Goal: Information Seeking & Learning: Understand process/instructions

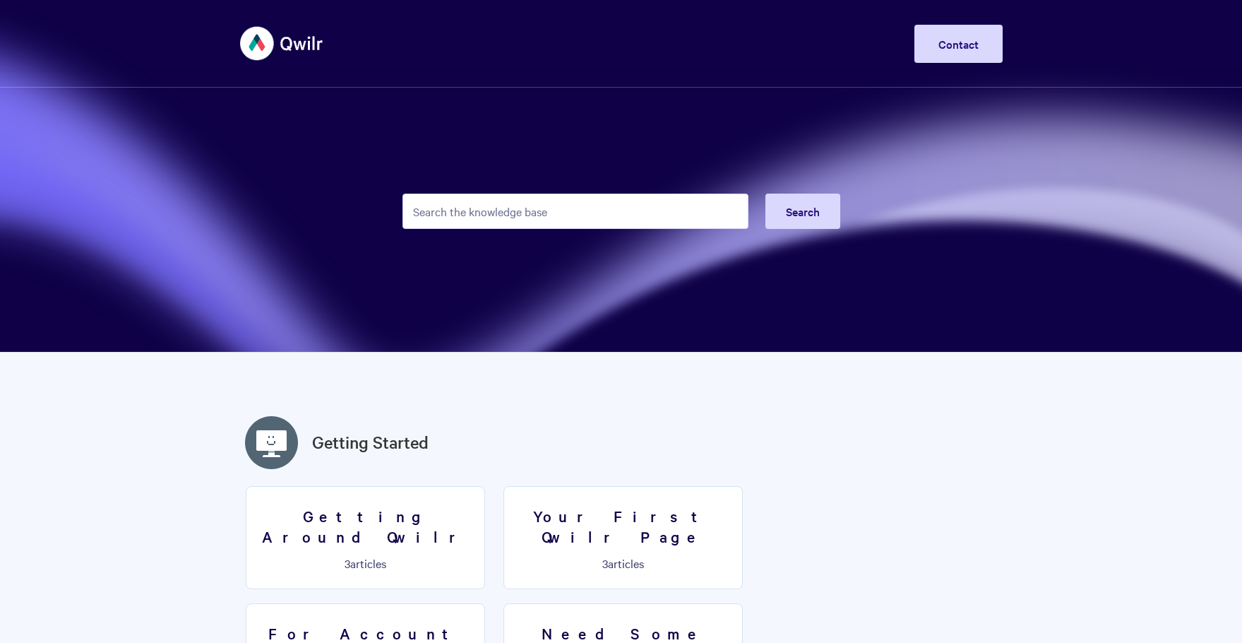
click at [443, 217] on input "Search the knowledge base" at bounding box center [576, 210] width 346 height 35
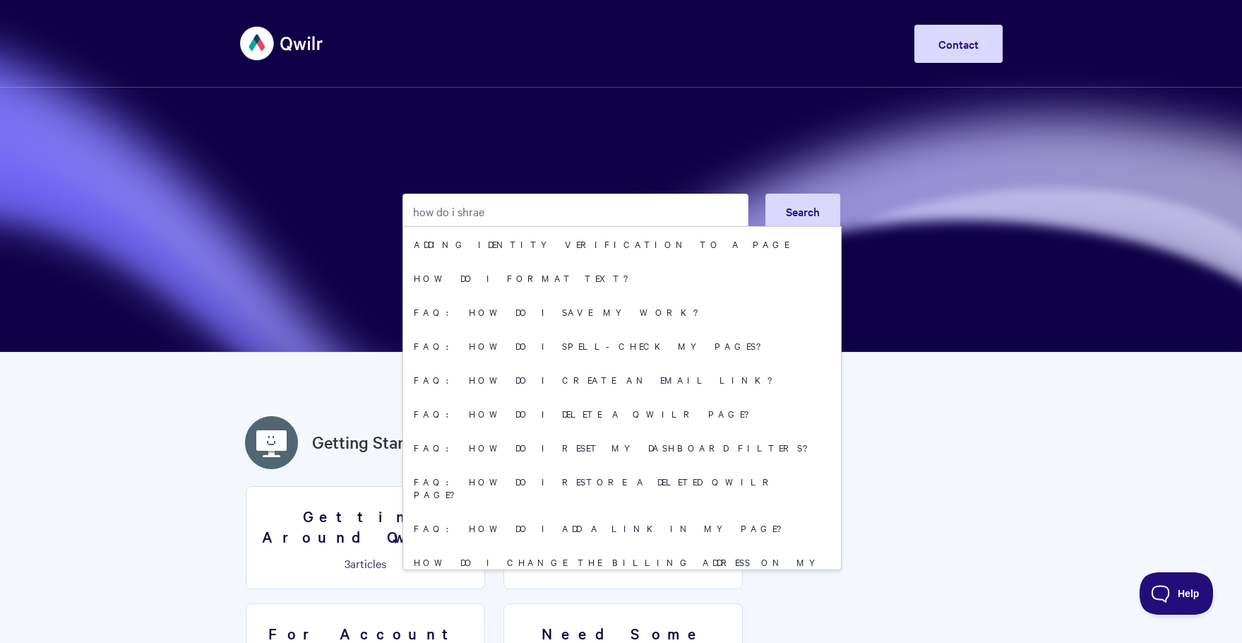
type input "how do i shrae"
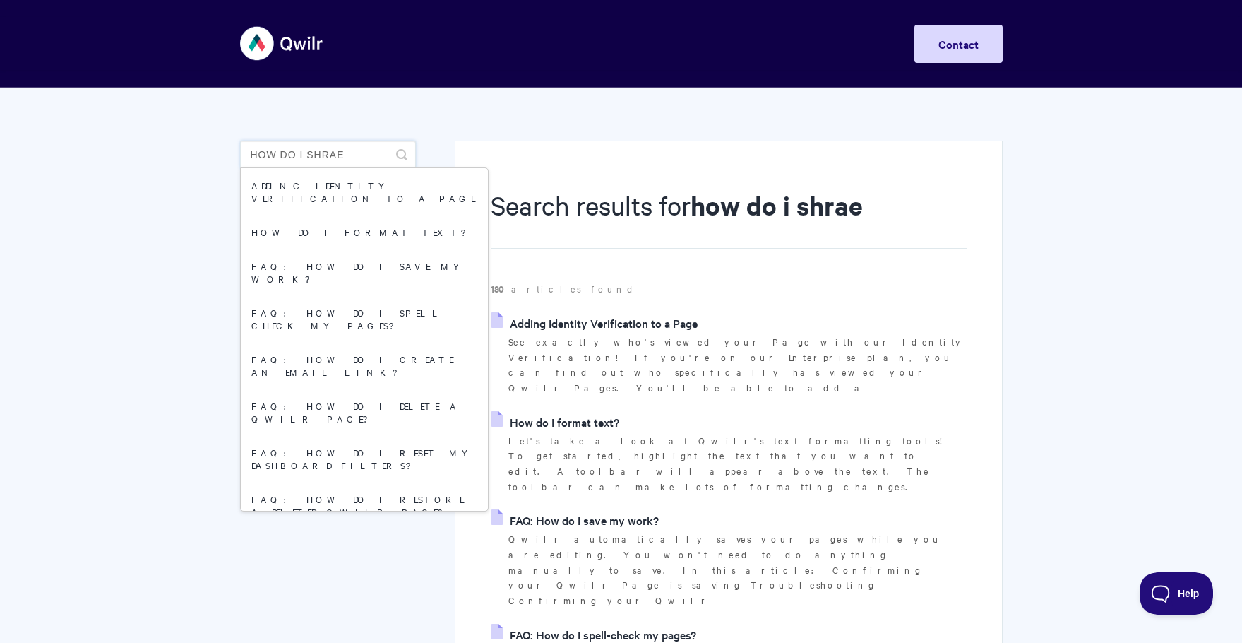
drag, startPoint x: 324, startPoint y: 154, endPoint x: 335, endPoint y: 154, distance: 11.3
click at [335, 154] on input "how do i shrae" at bounding box center [328, 155] width 176 height 28
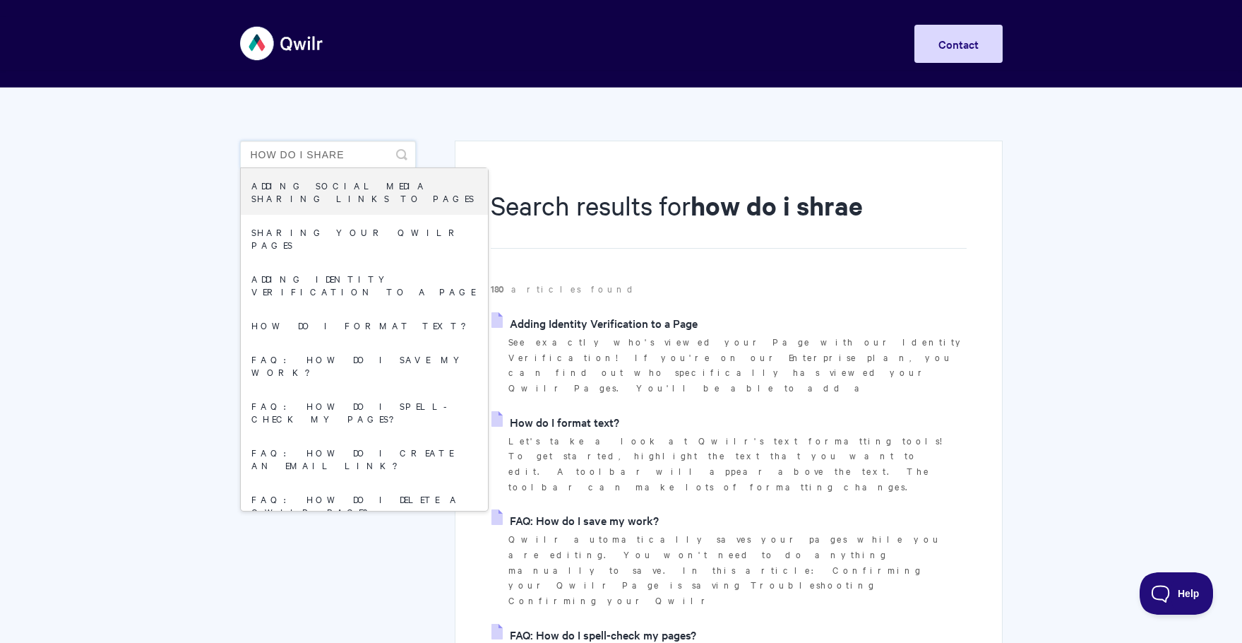
click at [359, 155] on input "how do i share" at bounding box center [328, 155] width 176 height 28
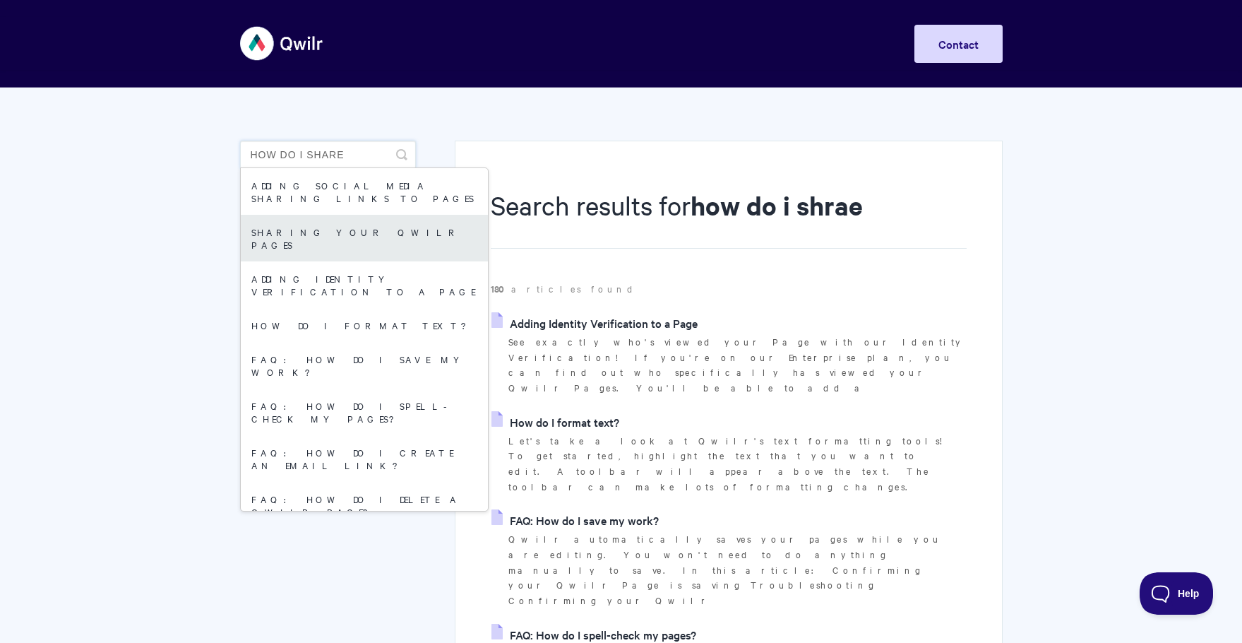
type input "how do i share"
click at [336, 237] on link "Sharing your Qwilr Pages" at bounding box center [364, 238] width 247 height 47
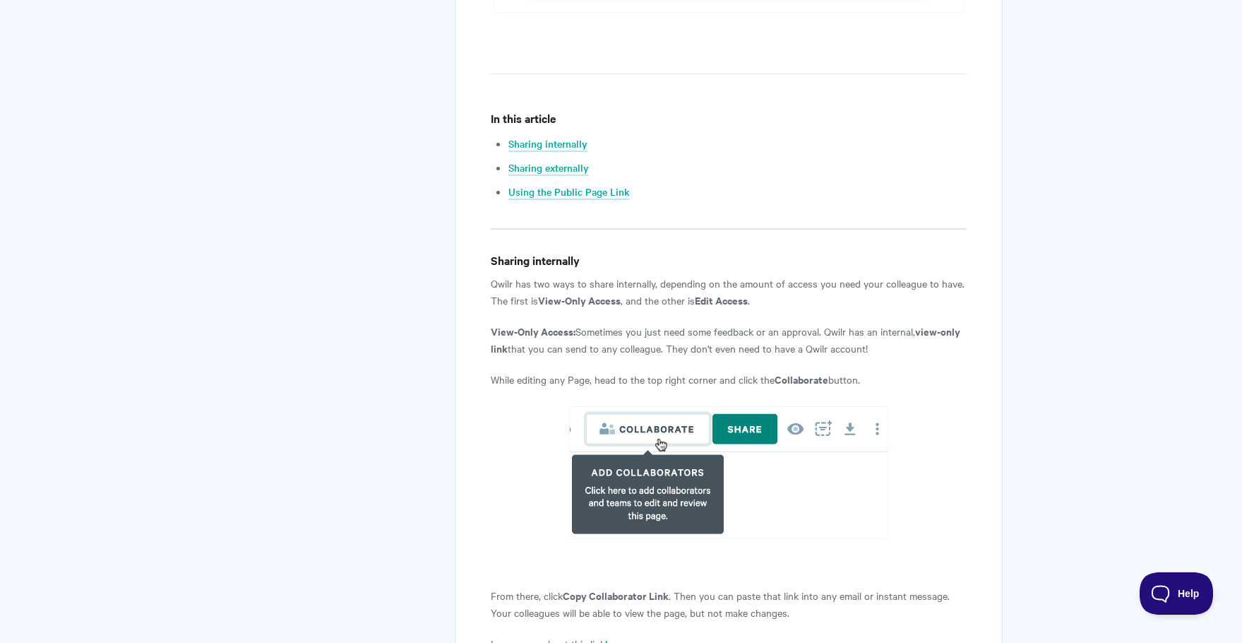
scroll to position [777, 0]
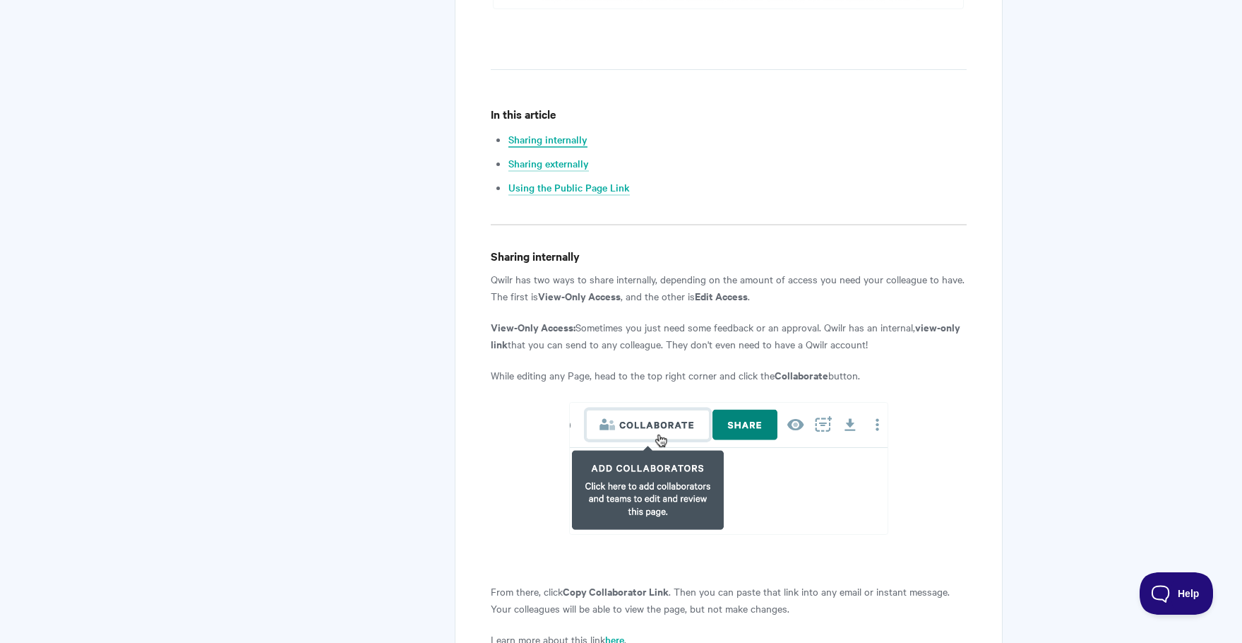
click at [549, 143] on link "Sharing internally" at bounding box center [547, 140] width 79 height 16
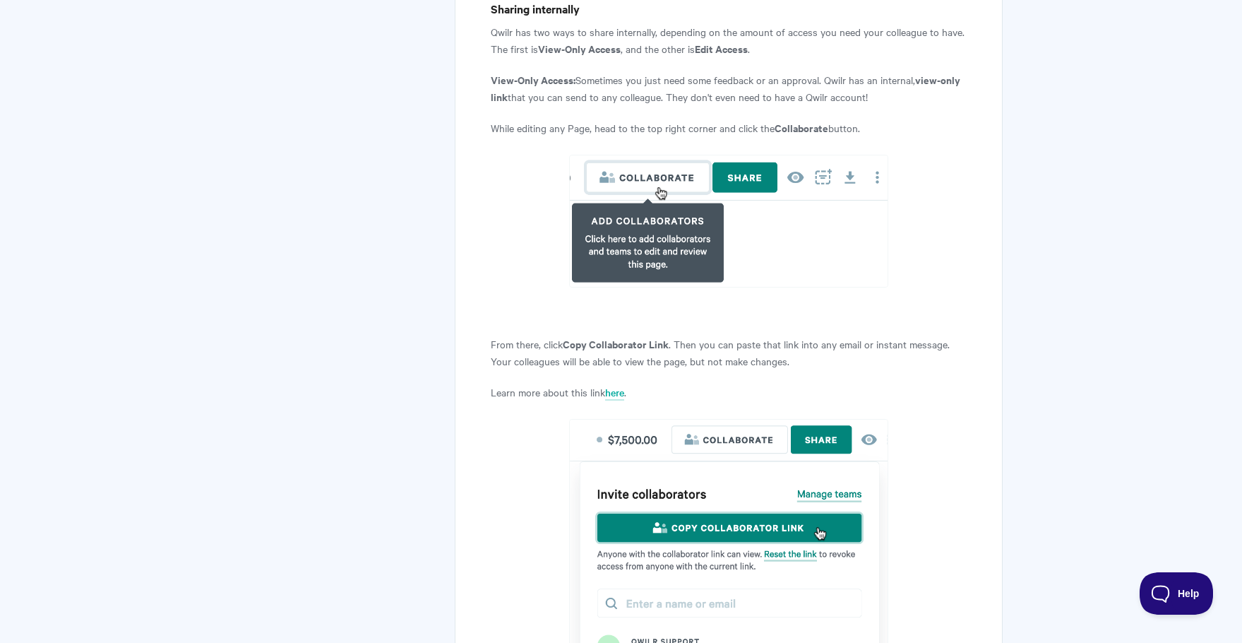
drag, startPoint x: 491, startPoint y: 79, endPoint x: 915, endPoint y: 94, distance: 424.7
click at [915, 94] on p "View-Only Access: Sometimes you just need some feedback or an approval. Qwilr h…" at bounding box center [728, 88] width 475 height 34
click at [910, 102] on p "View-Only Access: Sometimes you just need some feedback or an approval. Qwilr h…" at bounding box center [728, 88] width 475 height 34
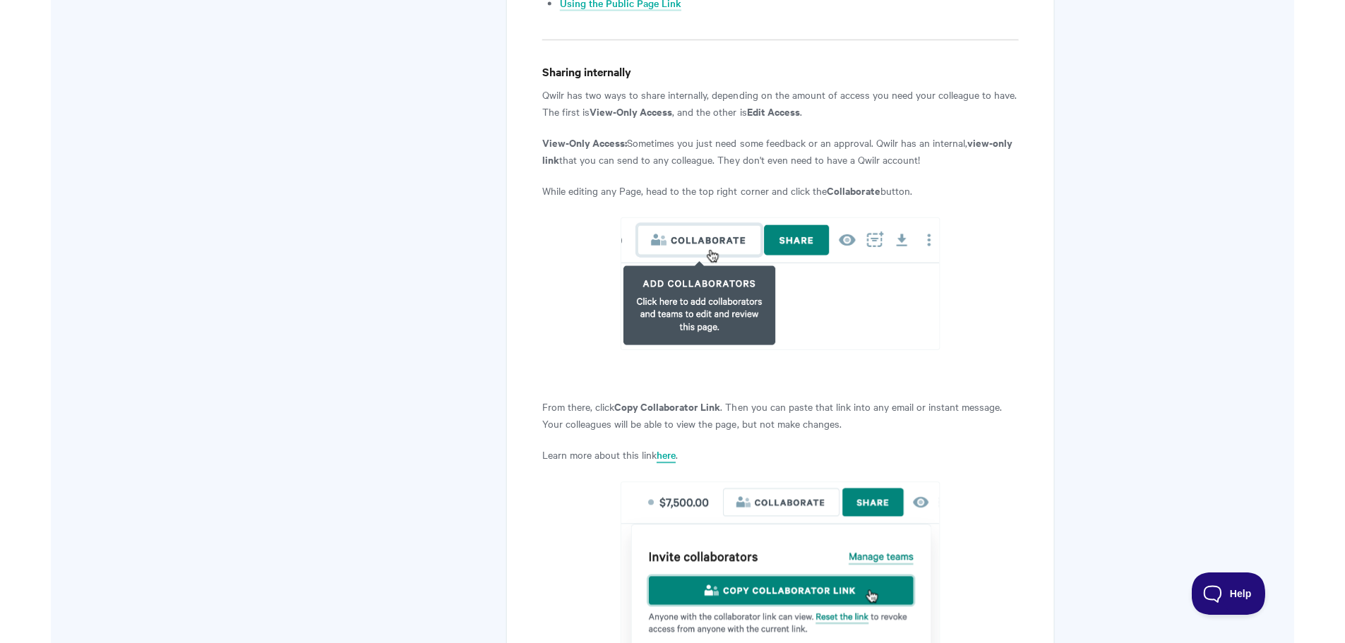
scroll to position [953, 0]
